Goal: Navigation & Orientation: Find specific page/section

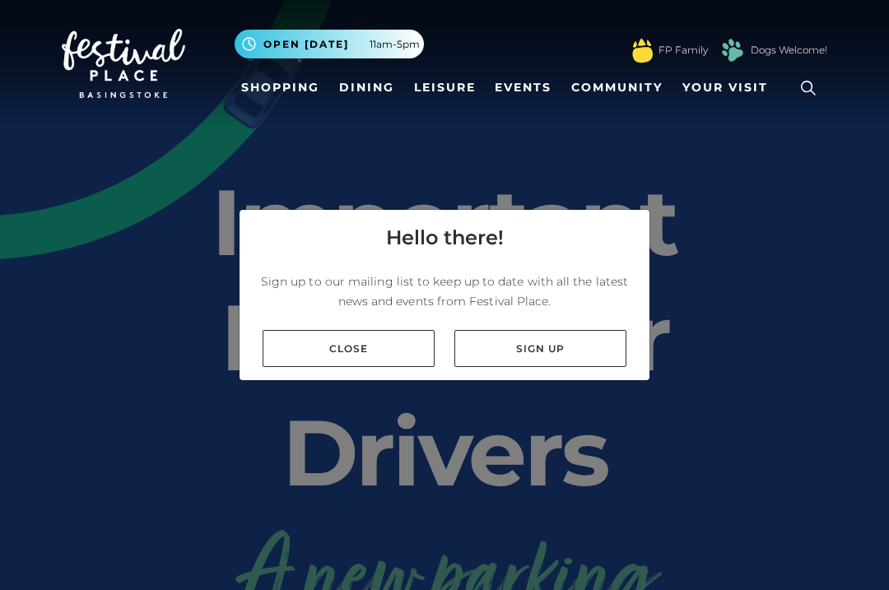
click at [292, 354] on link "Close" at bounding box center [349, 348] width 172 height 37
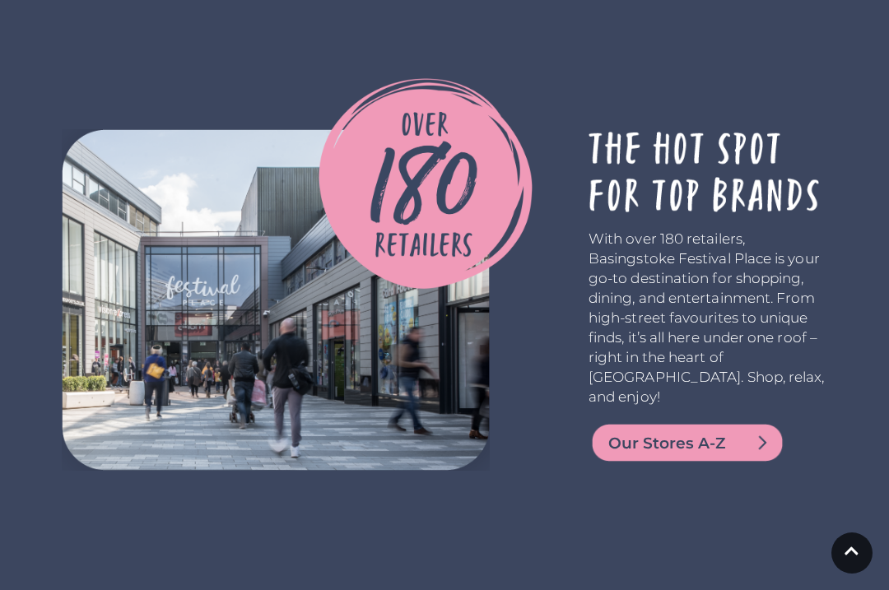
scroll to position [3150, 0]
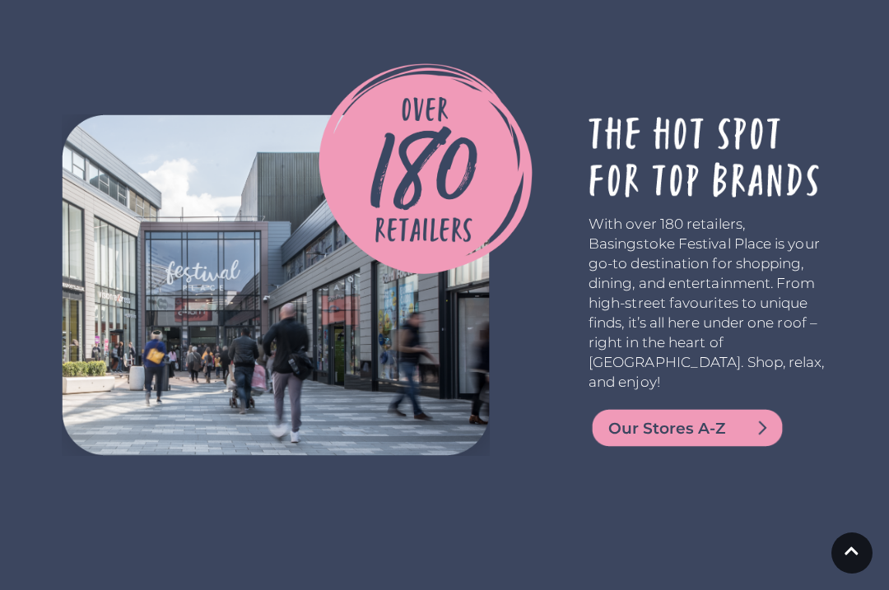
click at [676, 448] on img at bounding box center [688, 428] width 198 height 40
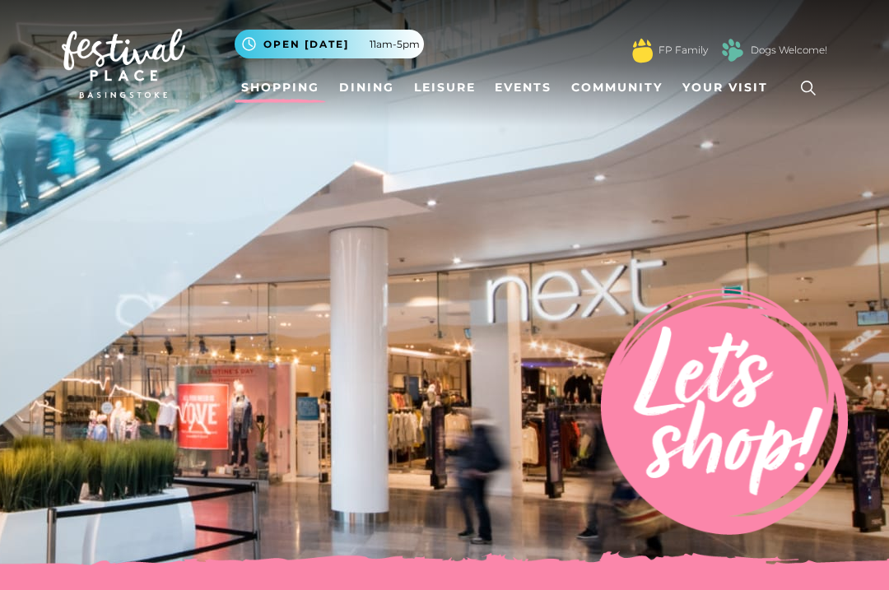
click at [367, 90] on link "Dining" at bounding box center [367, 87] width 68 height 30
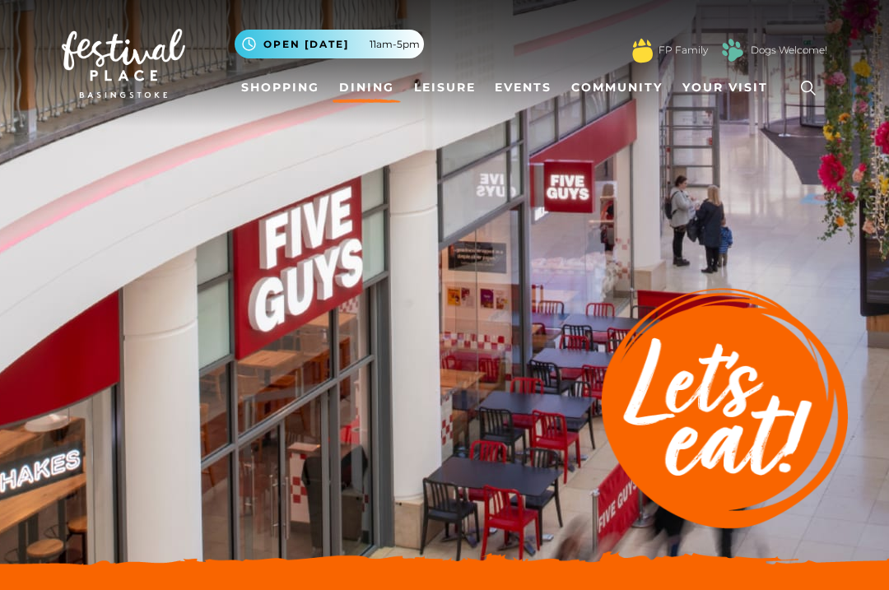
click at [719, 88] on span "Your Visit" at bounding box center [726, 87] width 86 height 17
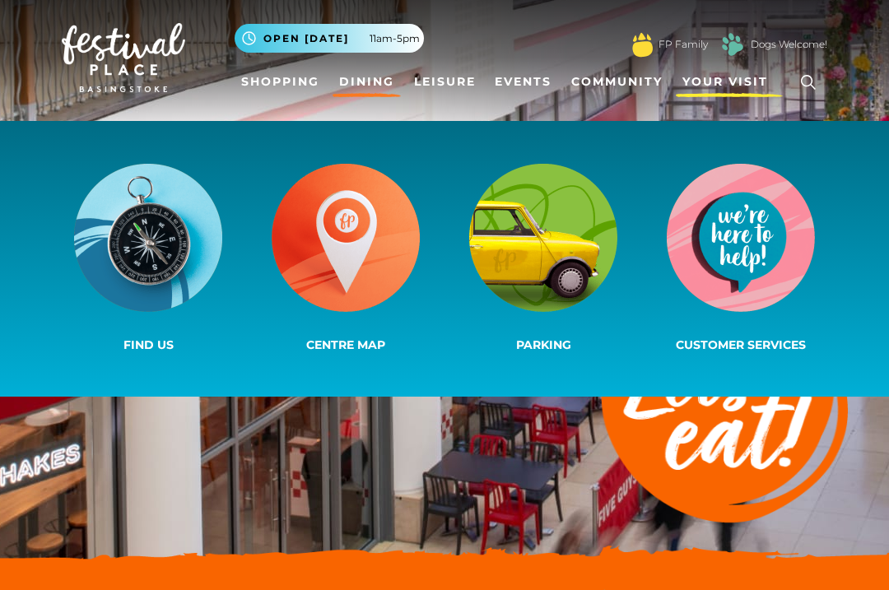
scroll to position [7, 0]
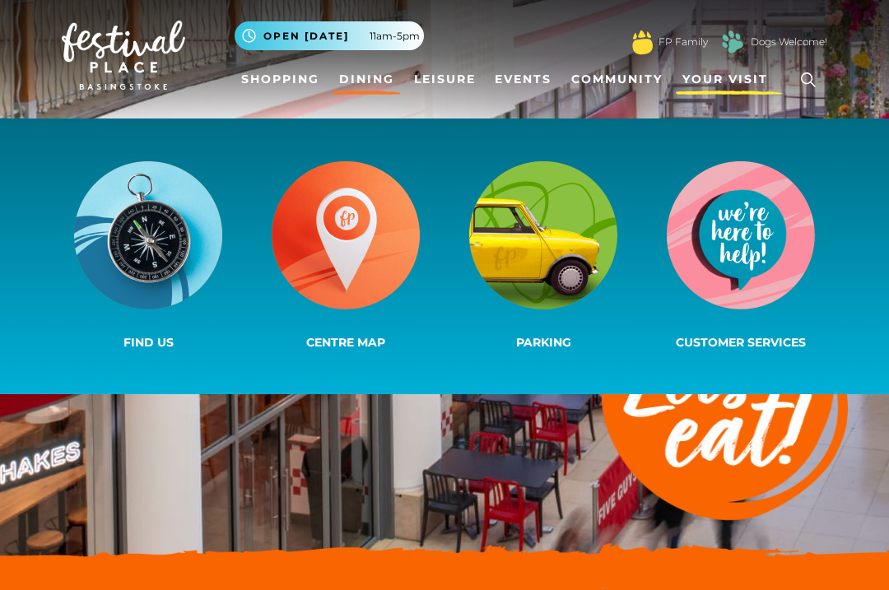
click at [341, 226] on img at bounding box center [346, 236] width 148 height 148
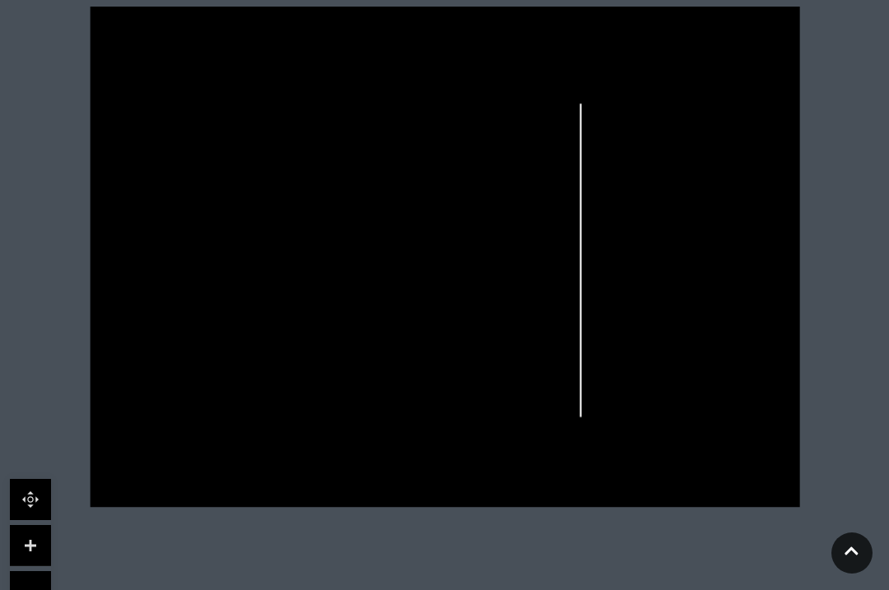
scroll to position [529, 0]
